Goal: Task Accomplishment & Management: Use online tool/utility

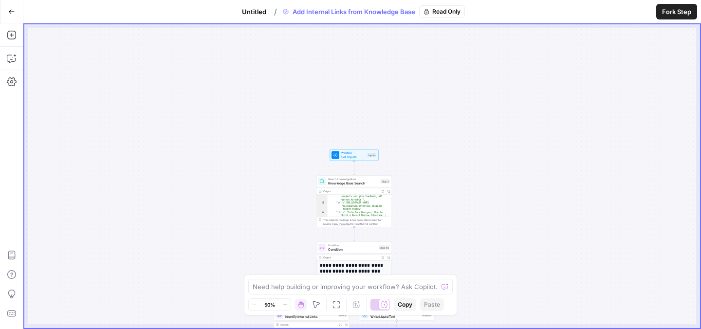
scroll to position [138, 0]
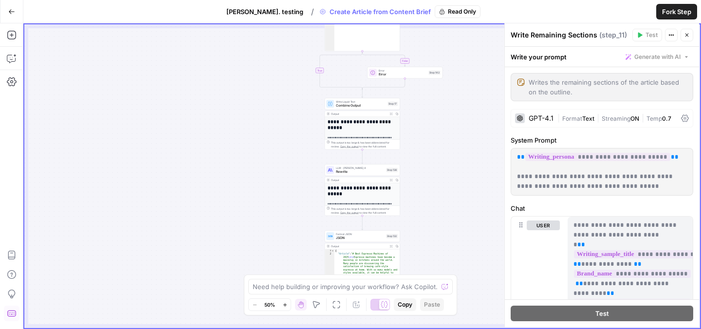
scroll to position [1198, 0]
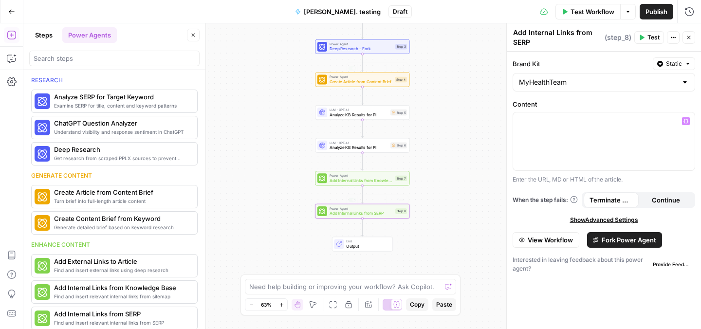
scroll to position [161, 0]
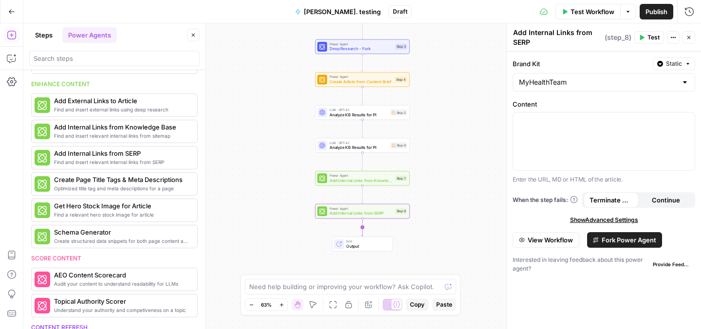
click at [362, 228] on icon "Edge from step_8 to end" at bounding box center [363, 228] width 2 height 18
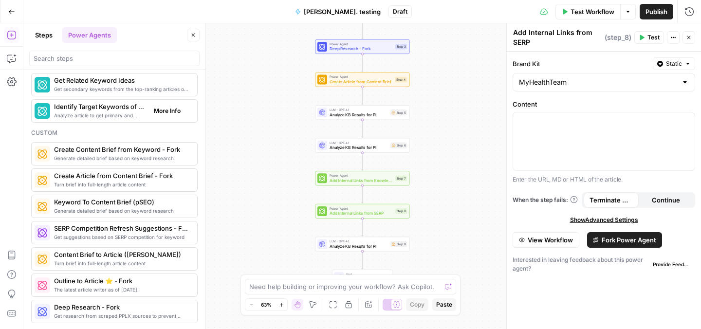
scroll to position [0, 0]
